Goal: Register for event/course

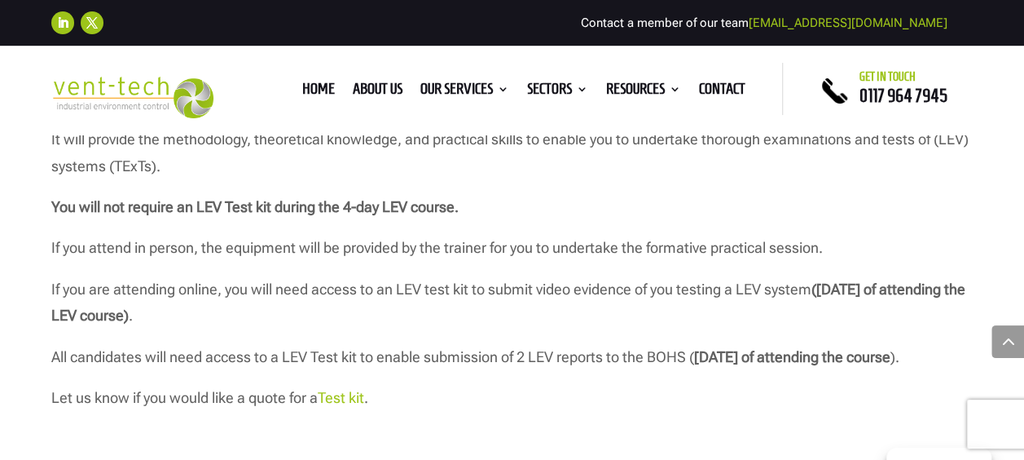
scroll to position [1630, 0]
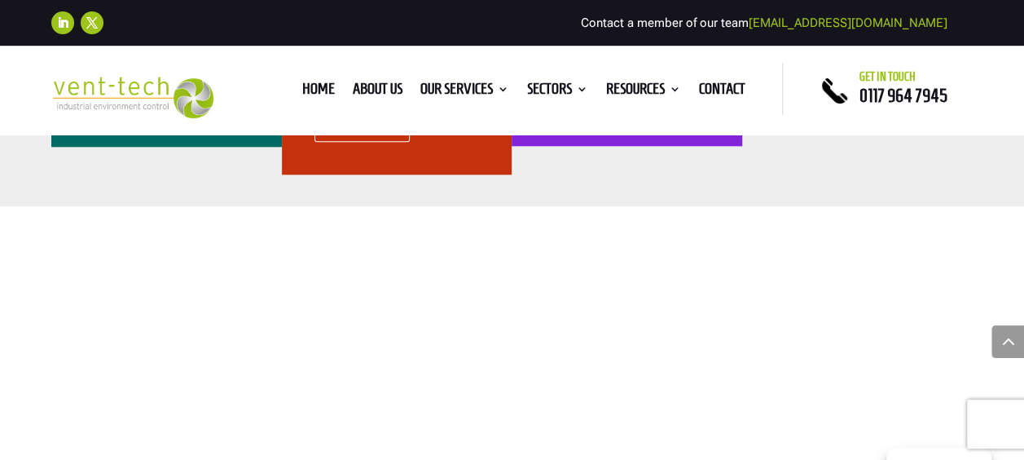
scroll to position [815, 0]
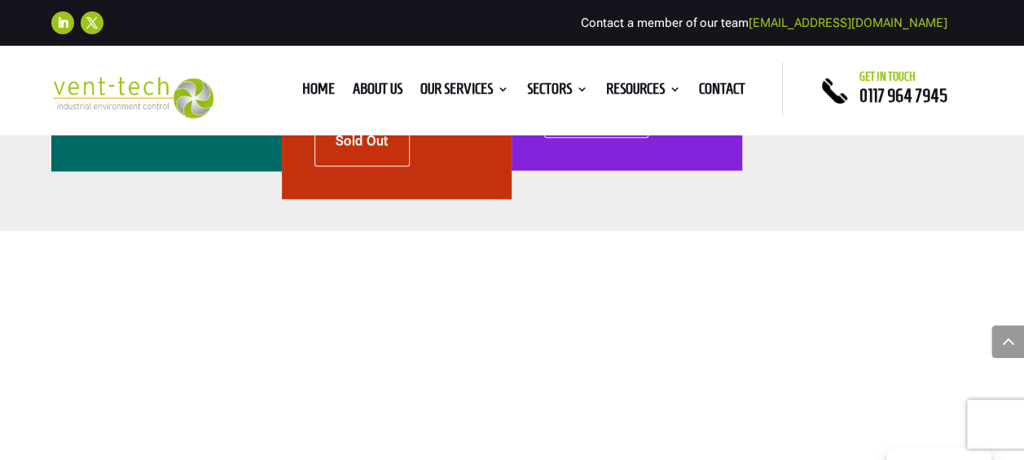
click at [466, 69] on div "Home About us Our Services Consultancy Design Installation Commissioning Testin…" at bounding box center [512, 89] width 542 height 52
click at [466, 79] on ul "Home About us Our Services Consultancy Design Installation Commissioning Testin…" at bounding box center [523, 89] width 461 height 24
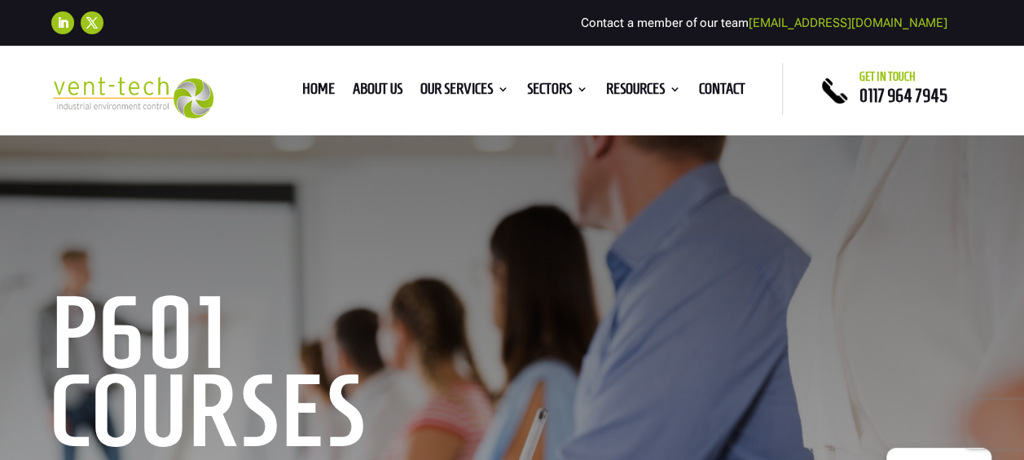
scroll to position [81, 0]
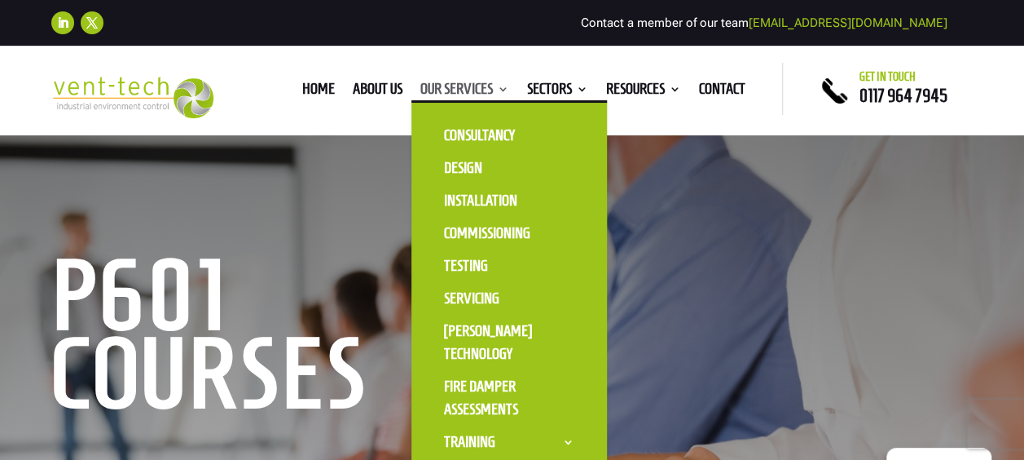
click at [469, 89] on link "Our Services" at bounding box center [465, 92] width 89 height 18
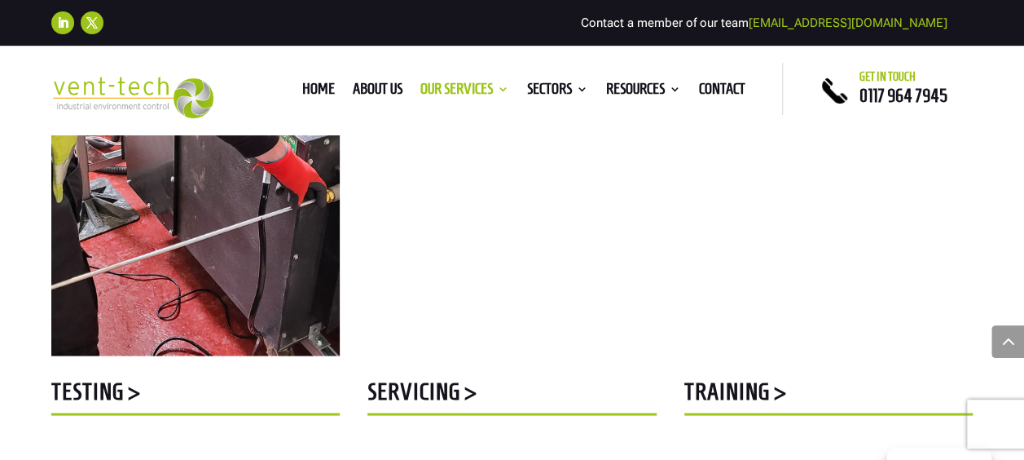
scroll to position [1385, 0]
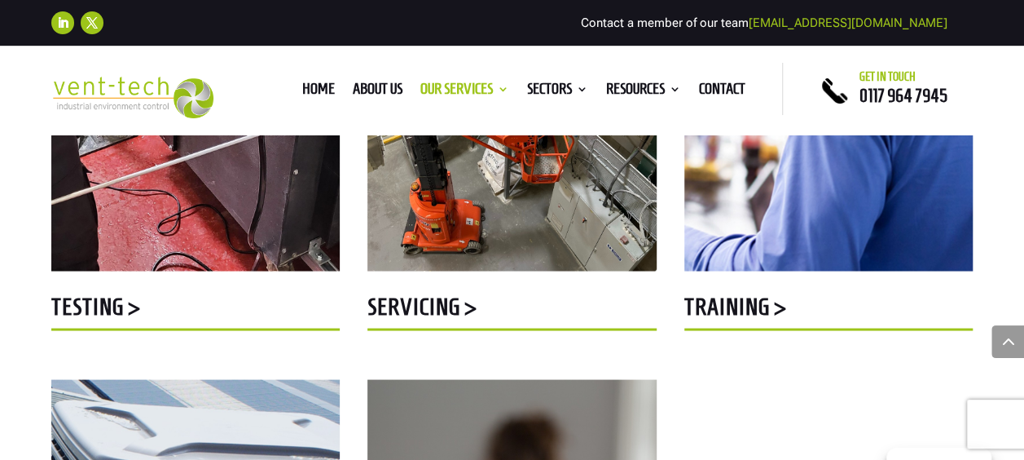
click at [747, 309] on h5 "Training >" at bounding box center [829, 310] width 288 height 32
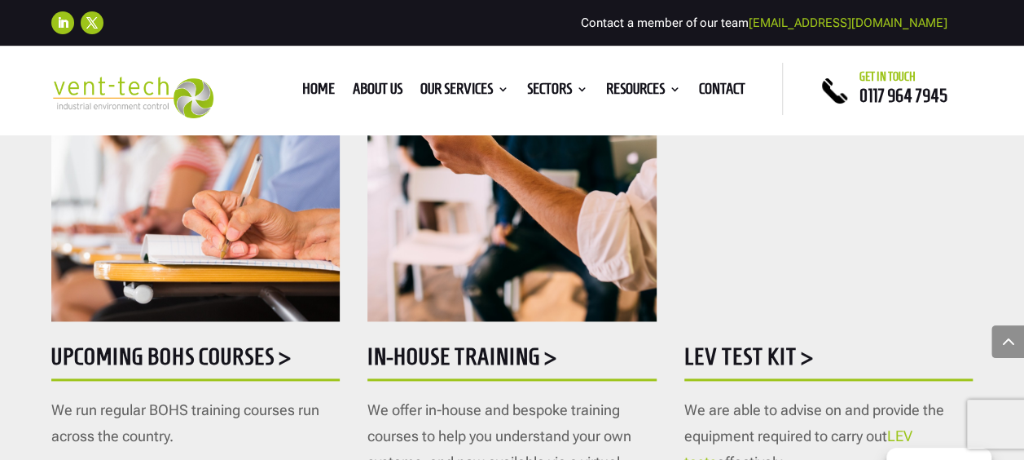
scroll to position [1059, 0]
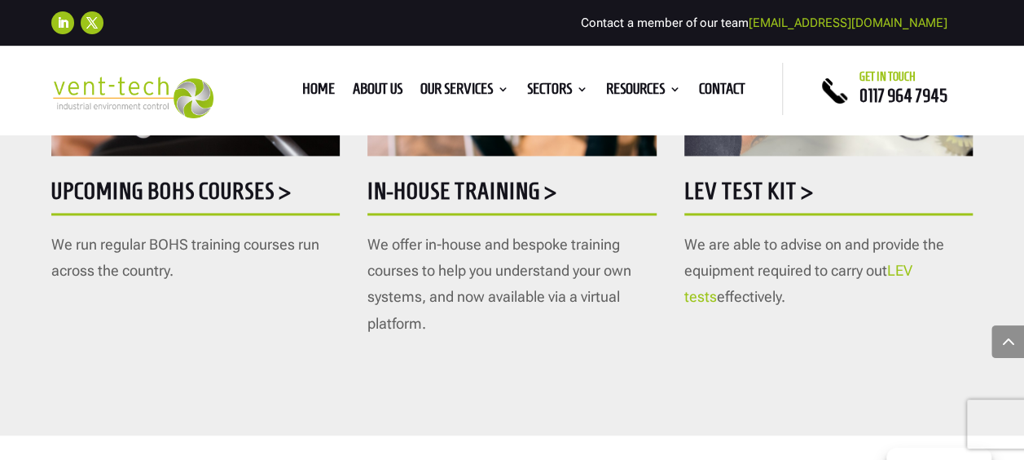
click at [778, 196] on h5 "LEV Test Kit >" at bounding box center [829, 195] width 288 height 32
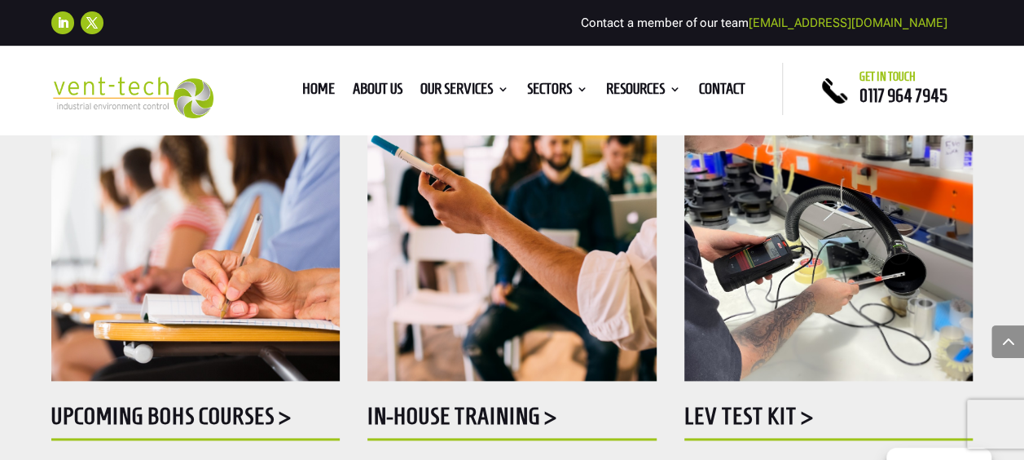
scroll to position [815, 0]
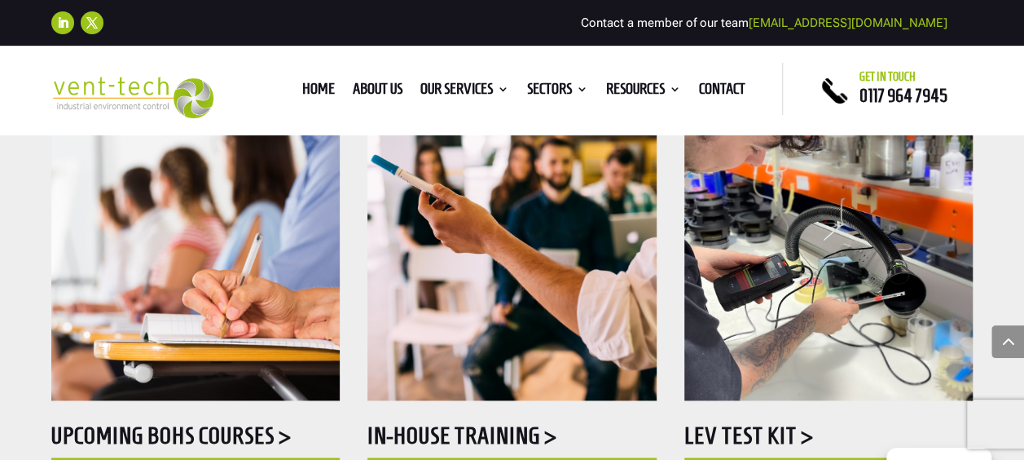
click at [252, 419] on div "Upcoming BOHS courses > We run regular BOHS training courses run across the cou…" at bounding box center [195, 265] width 288 height 478
click at [253, 436] on h5 "Upcoming BOHS courses >" at bounding box center [195, 440] width 288 height 32
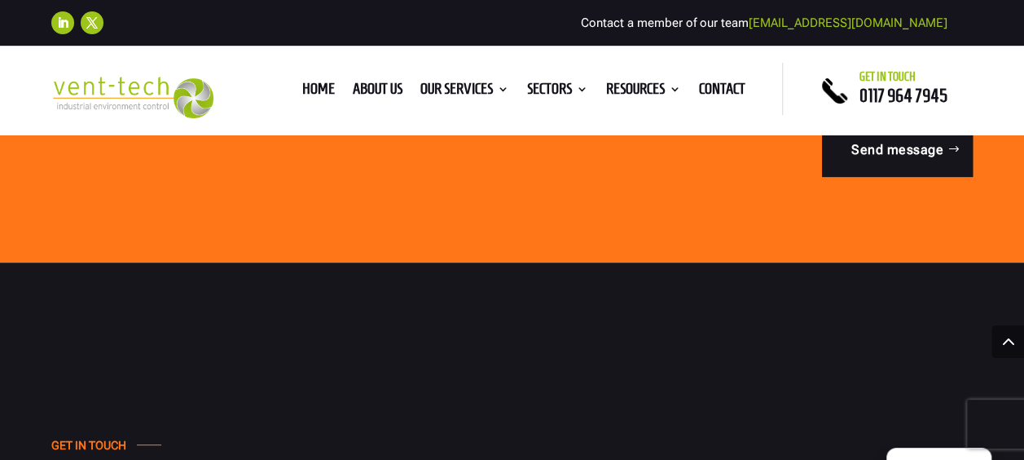
scroll to position [6438, 0]
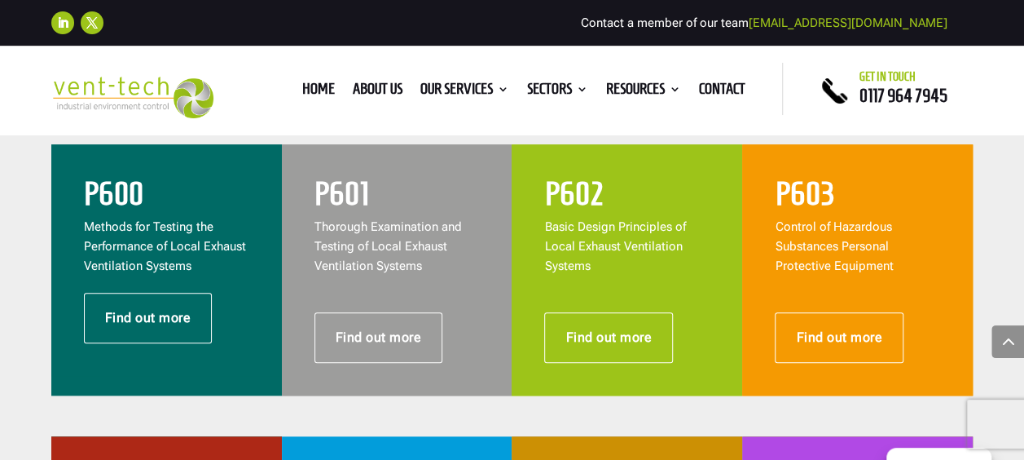
scroll to position [733, 0]
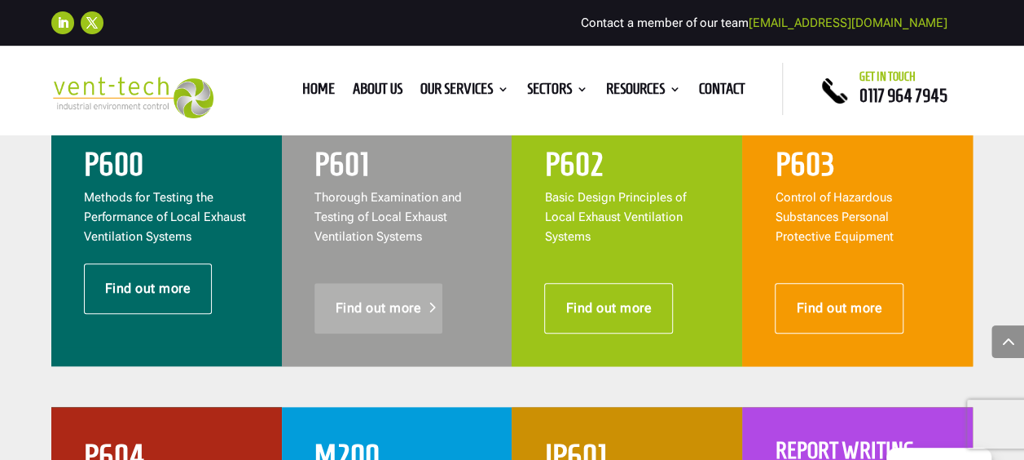
click at [337, 314] on link "Find out more" at bounding box center [379, 308] width 129 height 51
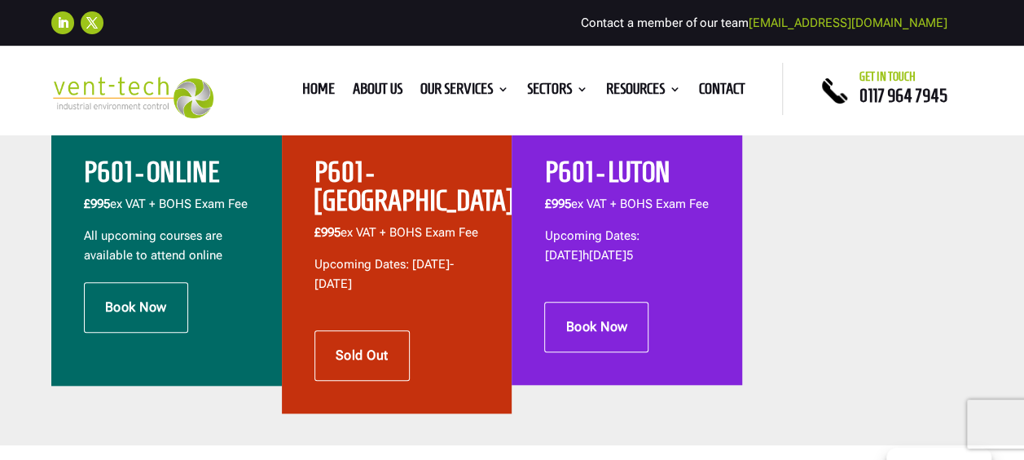
scroll to position [570, 0]
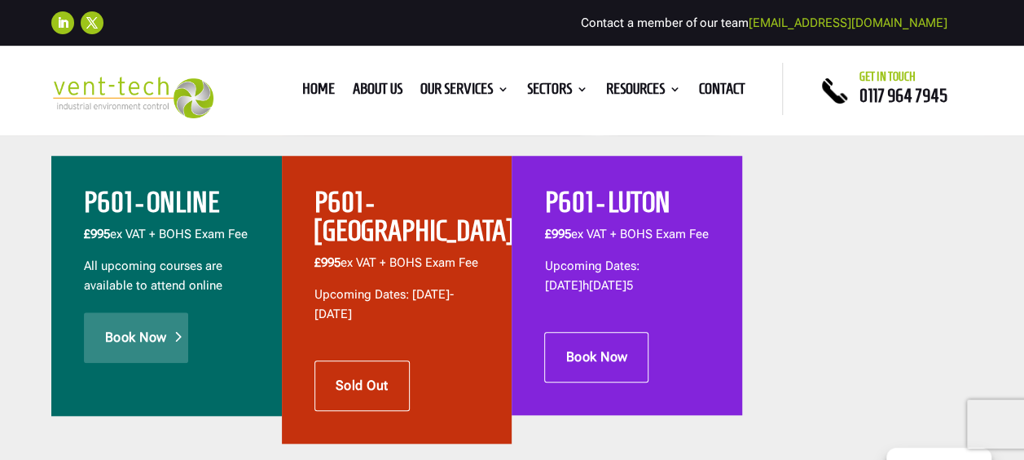
click at [173, 347] on link "Book Now" at bounding box center [136, 337] width 104 height 51
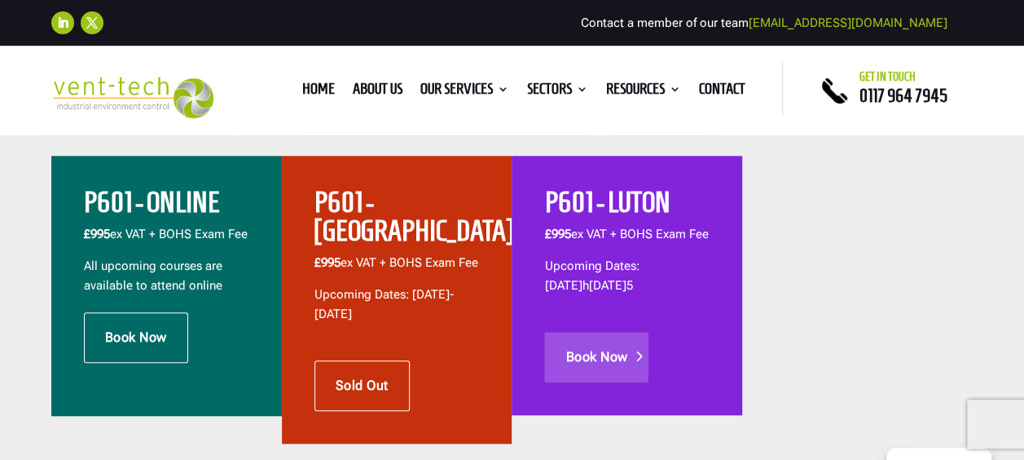
click at [630, 357] on link "Book Now" at bounding box center [596, 357] width 104 height 51
